Goal: Task Accomplishment & Management: Use online tool/utility

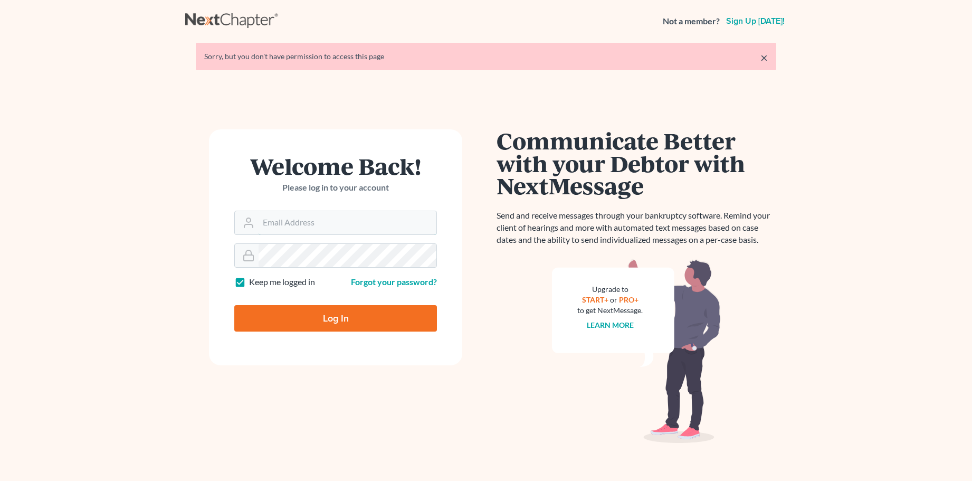
type input "[PERSON_NAME][EMAIL_ADDRESS][DOMAIN_NAME]"
click at [383, 322] on input "Log In" at bounding box center [335, 318] width 203 height 26
type input "Thinking..."
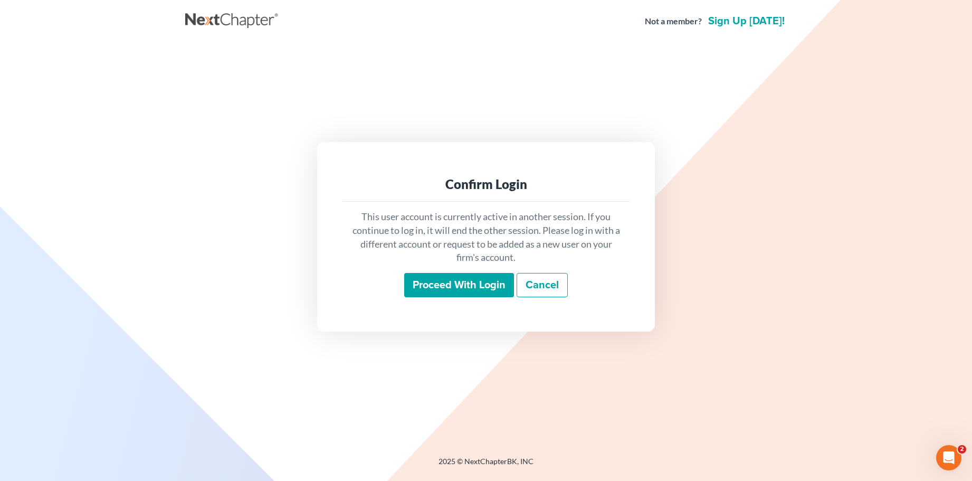
click at [458, 285] on input "Proceed with login" at bounding box center [459, 285] width 110 height 24
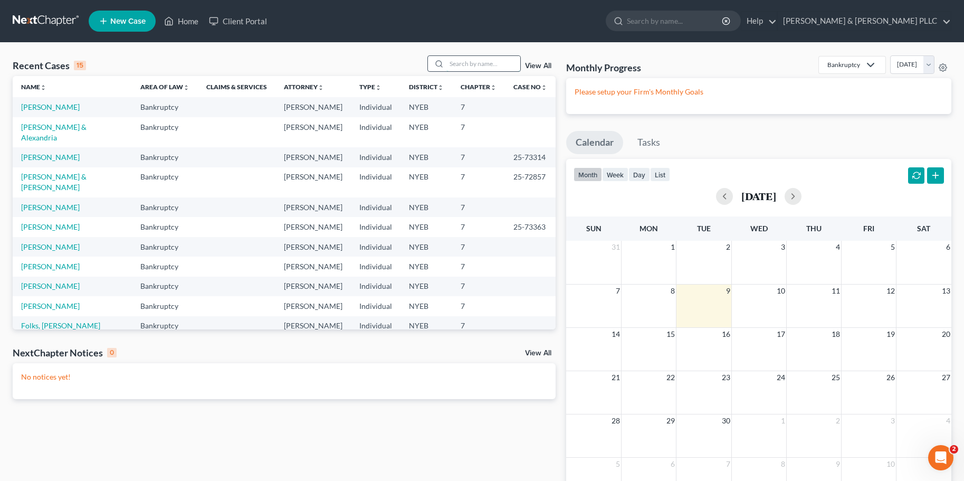
click at [476, 65] on input "search" at bounding box center [483, 63] width 74 height 15
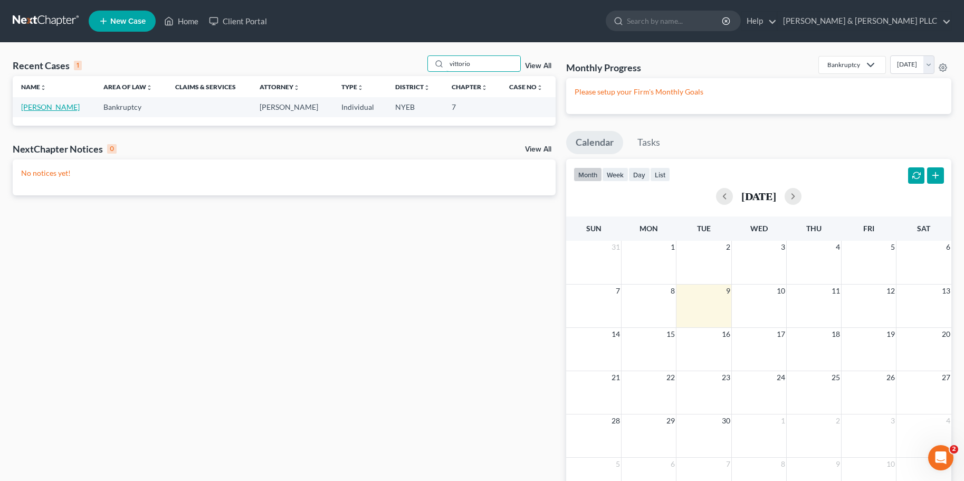
type input "vittorio"
click at [51, 106] on link "Vittorio, Nicholas" at bounding box center [50, 106] width 59 height 9
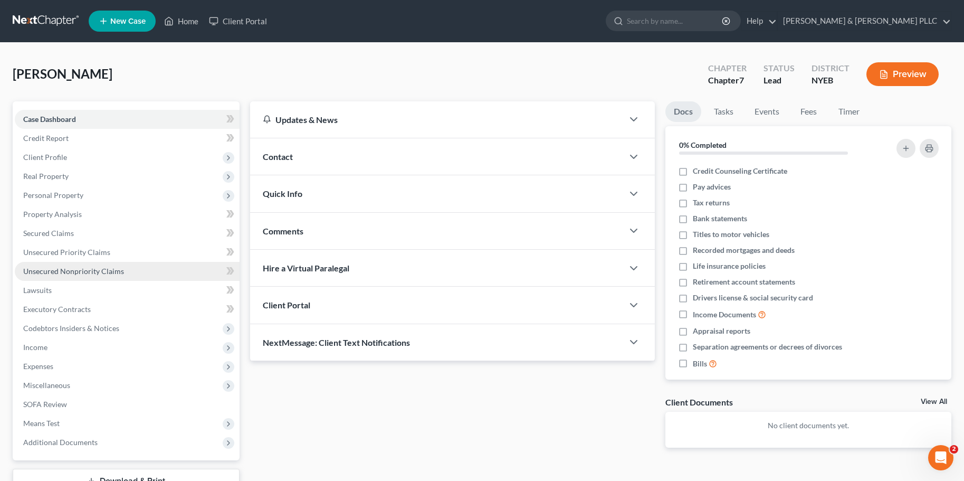
click at [104, 273] on span "Unsecured Nonpriority Claims" at bounding box center [73, 270] width 101 height 9
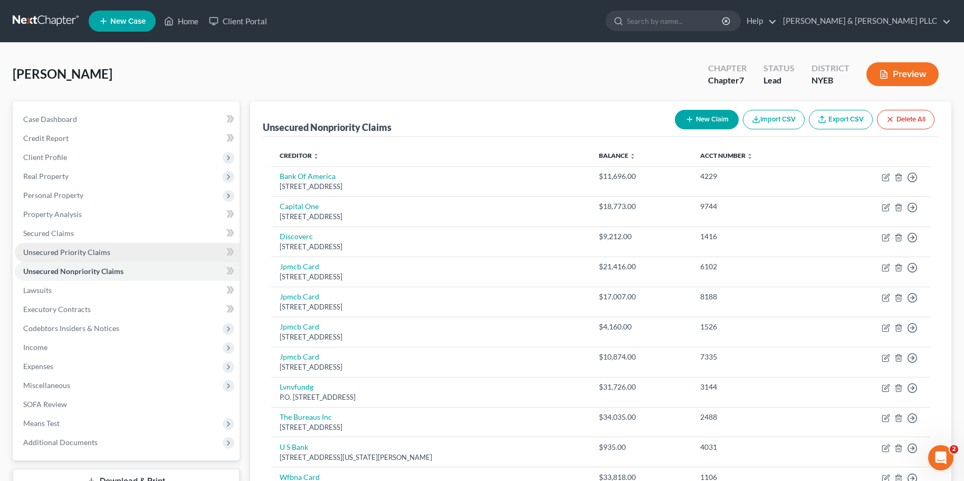
click at [100, 252] on span "Unsecured Priority Claims" at bounding box center [66, 251] width 87 height 9
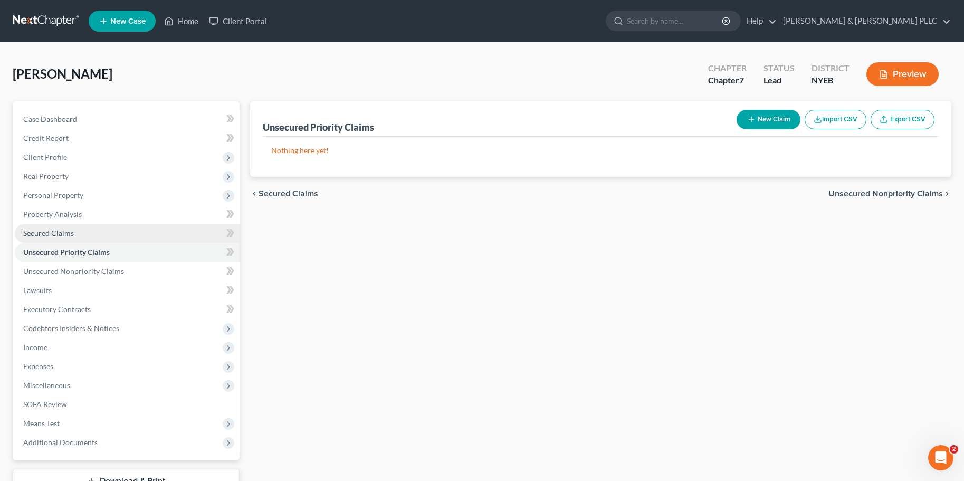
click at [73, 231] on span "Secured Claims" at bounding box center [48, 232] width 51 height 9
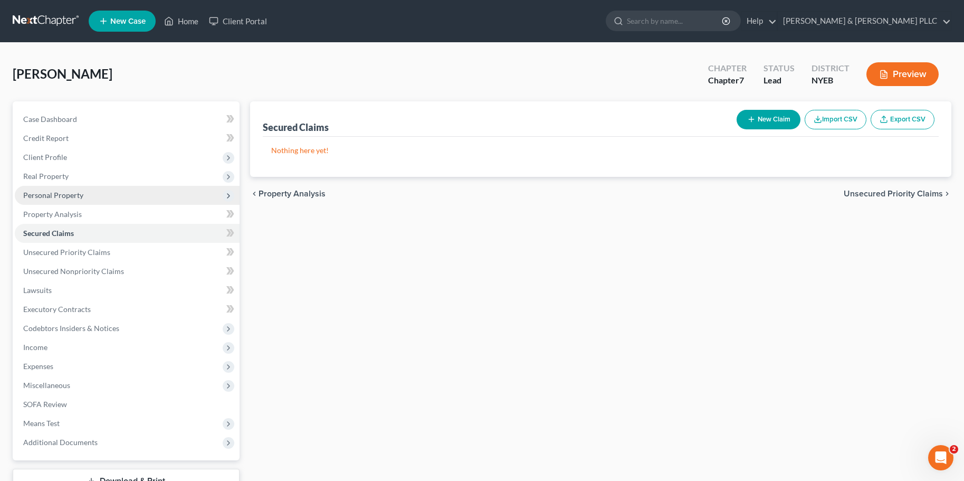
click at [59, 194] on span "Personal Property" at bounding box center [53, 194] width 60 height 9
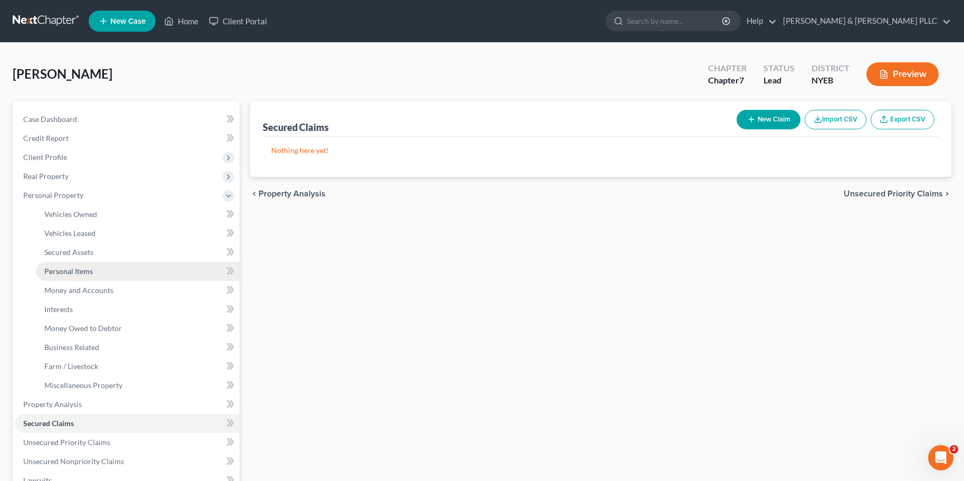
click at [69, 270] on span "Personal Items" at bounding box center [68, 270] width 49 height 9
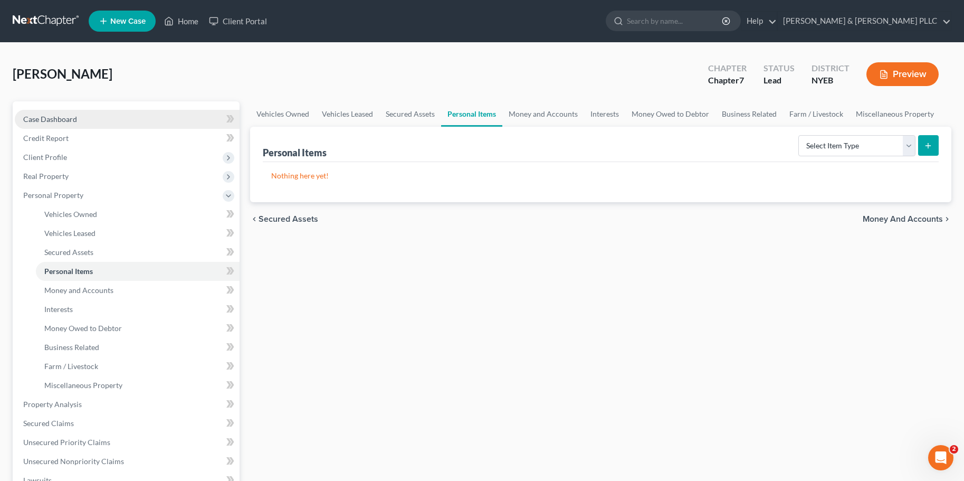
drag, startPoint x: 116, startPoint y: 122, endPoint x: 81, endPoint y: 120, distance: 34.3
click at [116, 122] on link "Case Dashboard" at bounding box center [127, 119] width 225 height 19
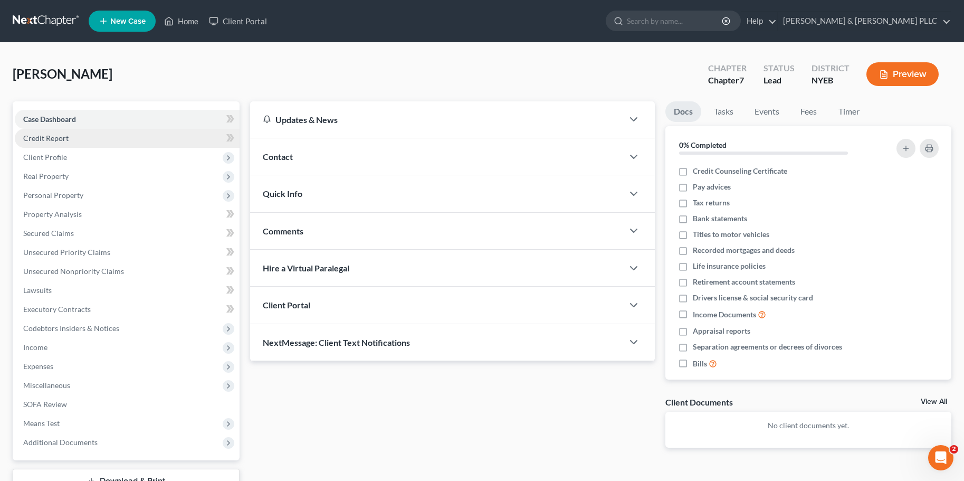
click at [64, 139] on span "Credit Report" at bounding box center [45, 137] width 45 height 9
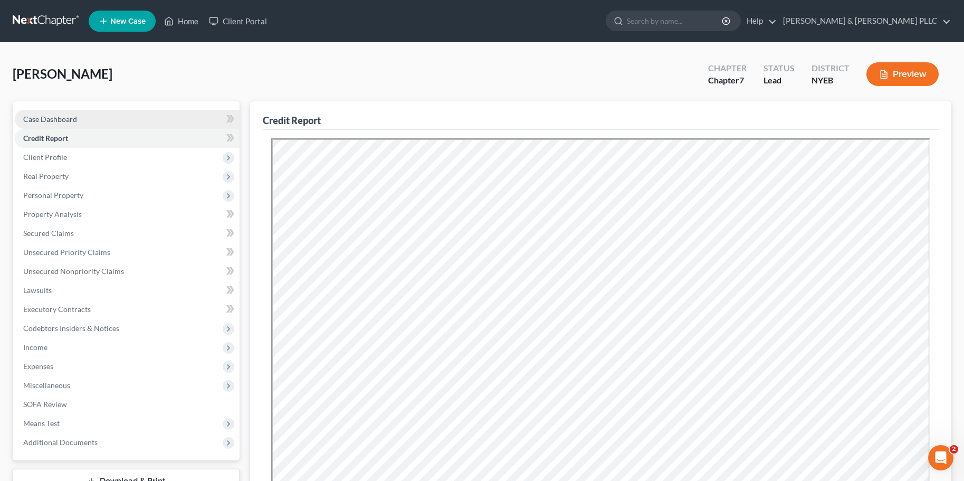
click at [65, 117] on span "Case Dashboard" at bounding box center [50, 118] width 54 height 9
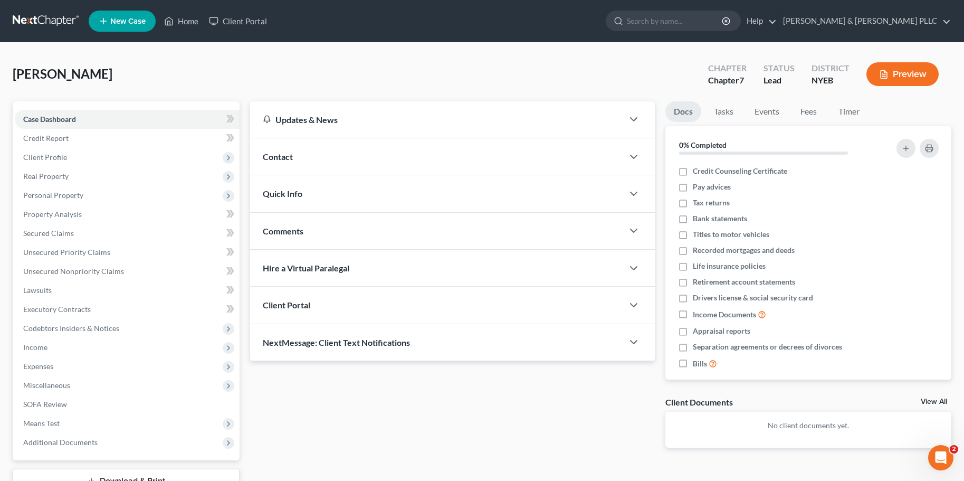
click at [380, 305] on div "Client Portal" at bounding box center [436, 304] width 373 height 36
